Goal: Task Accomplishment & Management: Manage account settings

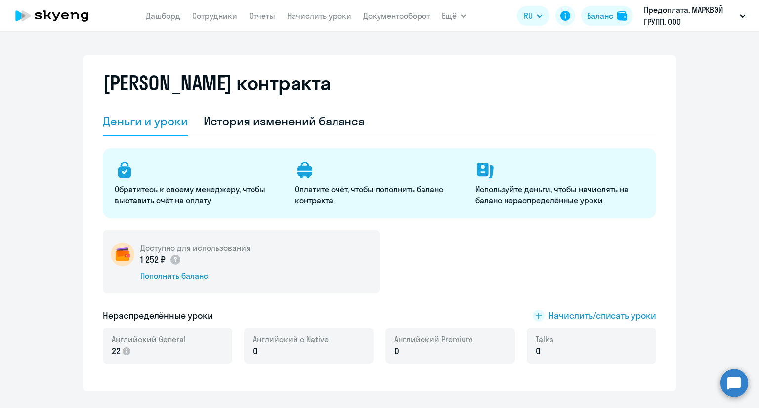
select select "english_adult_not_native_speaker"
click at [304, 18] on link "Начислить уроки" at bounding box center [319, 16] width 64 height 10
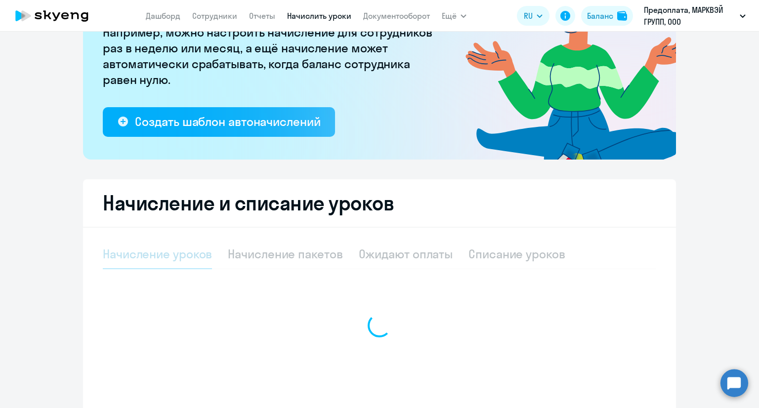
scroll to position [176, 0]
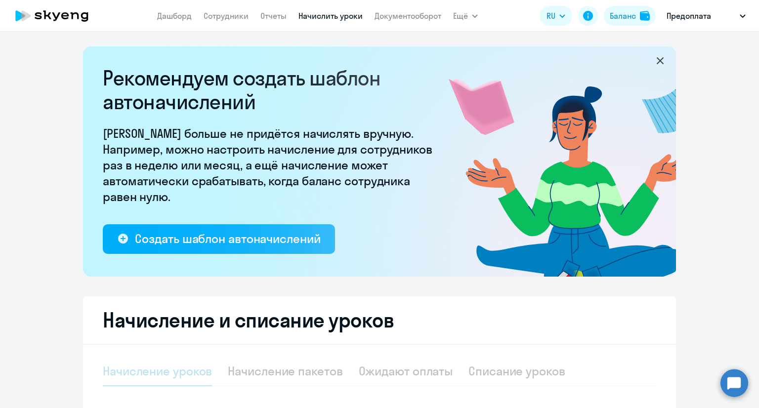
select select "10"
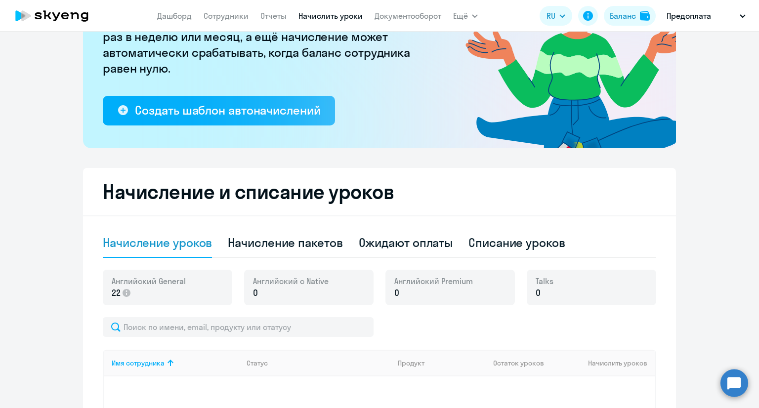
scroll to position [247, 0]
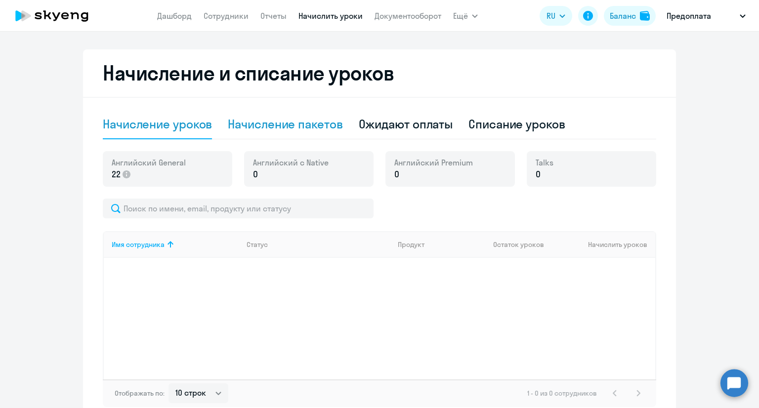
click at [312, 122] on div "Начисление пакетов" at bounding box center [285, 124] width 115 height 16
select select "10"
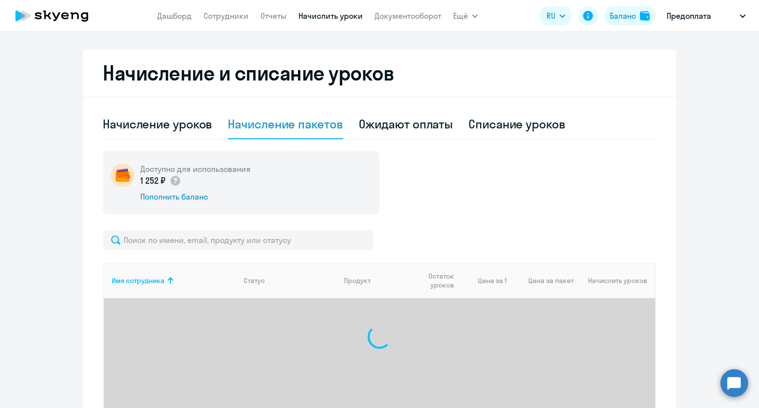
click at [626, 157] on div "Доступно для использования 1 252 ₽ Пополнить баланс" at bounding box center [379, 182] width 553 height 63
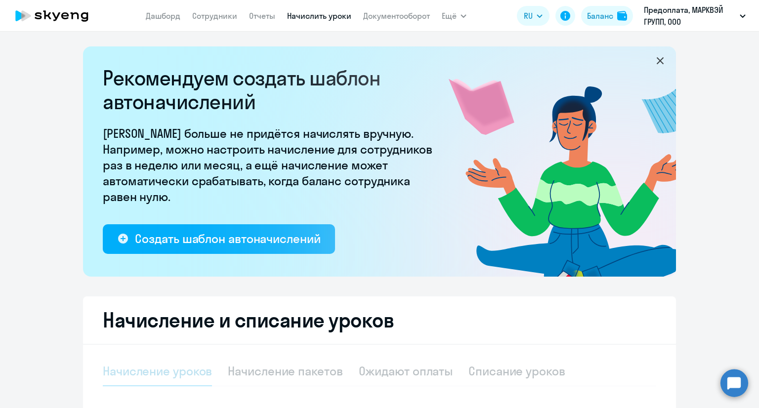
select select "10"
